Goal: Check status: Check status

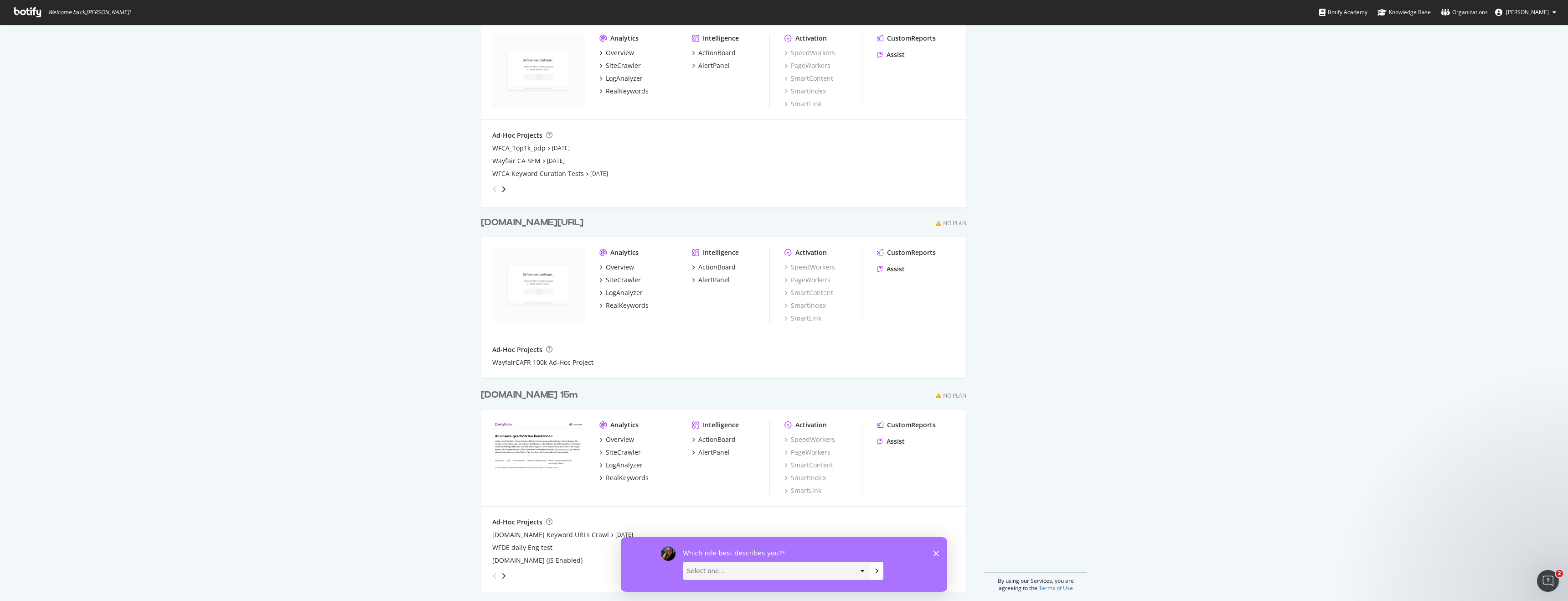
scroll to position [1357, 0]
click at [933, 552] on icon "Close survey" at bounding box center [936, 553] width 5 height 5
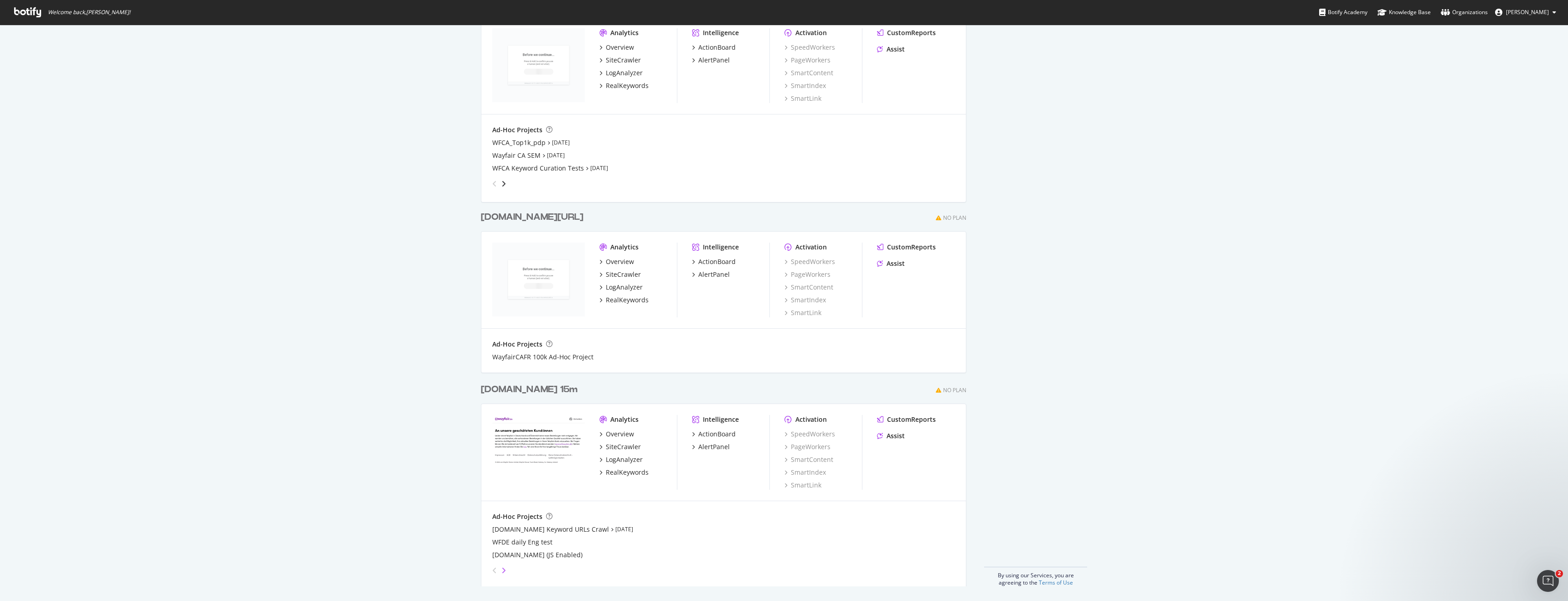
click at [502, 571] on icon "angle-right" at bounding box center [504, 570] width 5 height 7
click at [493, 568] on icon "angle-left" at bounding box center [494, 570] width 5 height 7
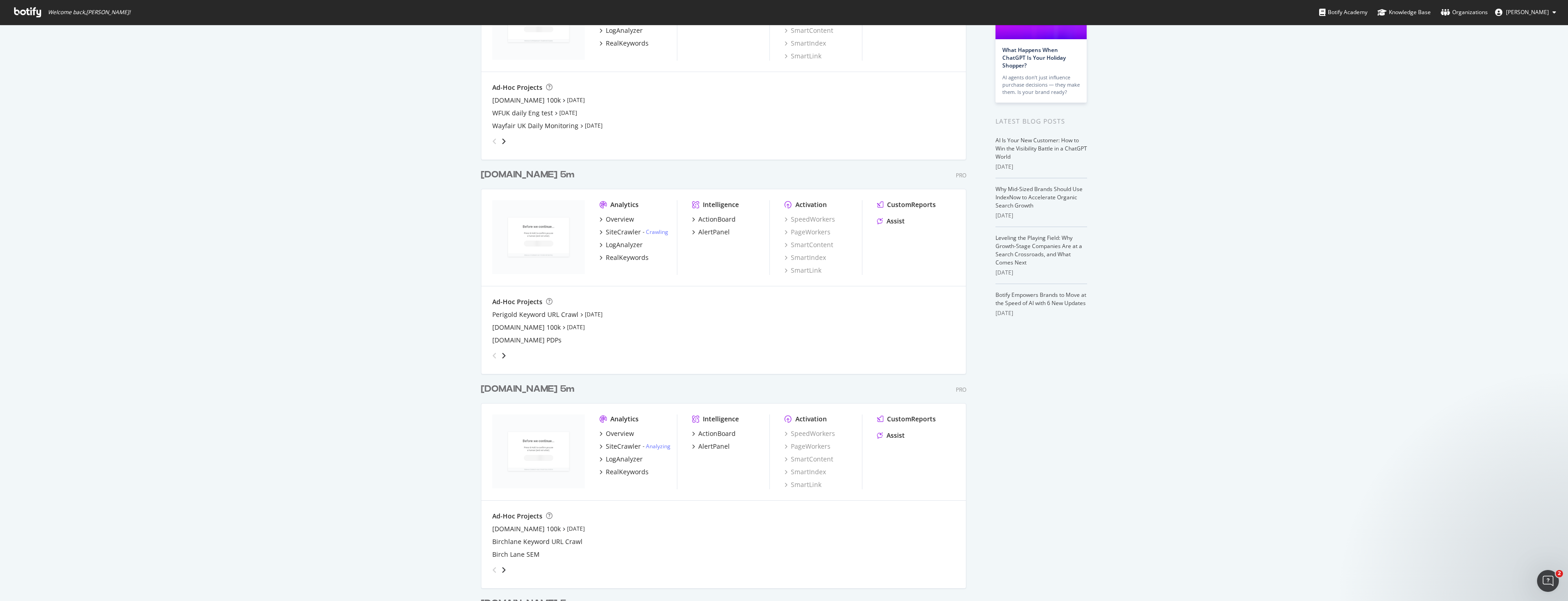
scroll to position [0, 0]
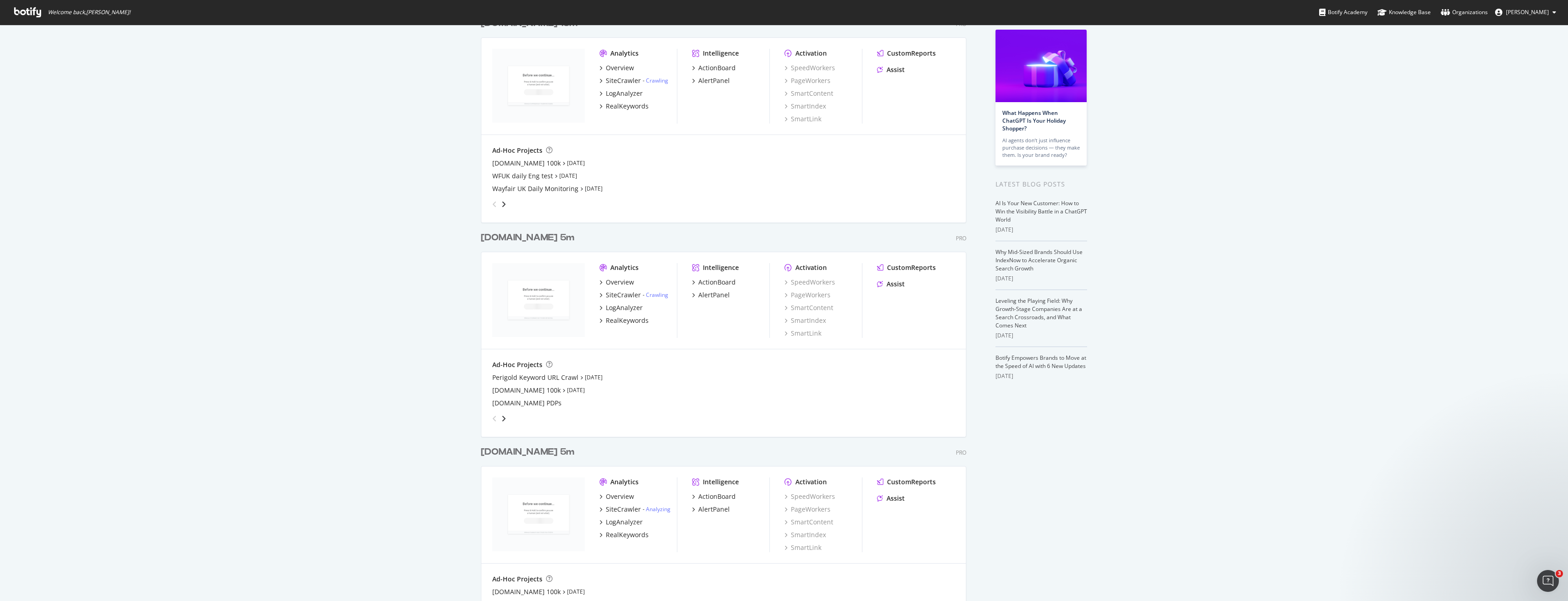
scroll to position [42, 0]
